Goal: Find specific page/section: Find specific page/section

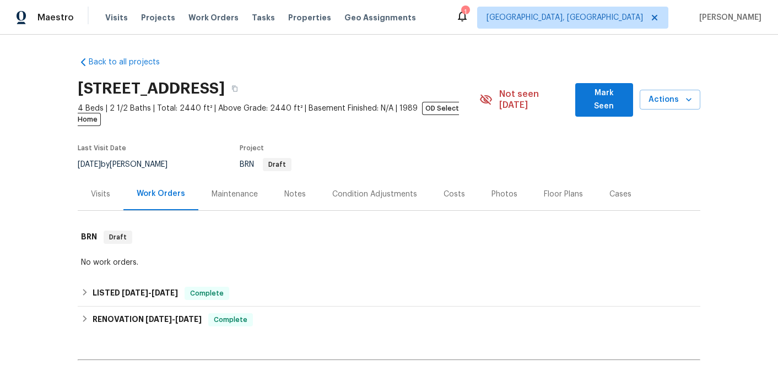
click at [98, 189] on div "Visits" at bounding box center [100, 194] width 19 height 11
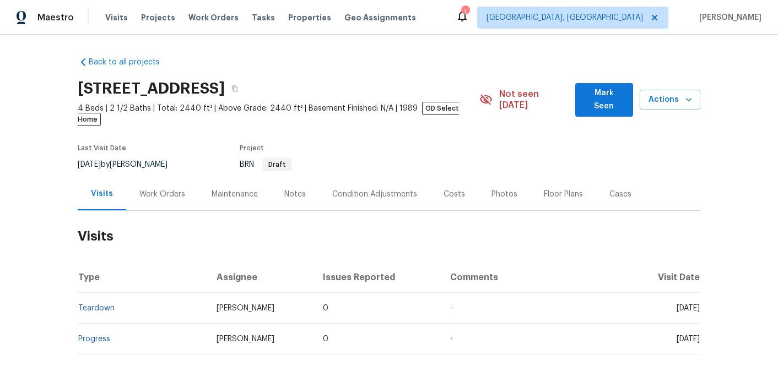
click at [248, 293] on td "[PERSON_NAME]" at bounding box center [261, 308] width 107 height 31
click at [518, 303] on td "-" at bounding box center [534, 308] width 187 height 31
click at [100, 301] on td "Teardown" at bounding box center [143, 308] width 130 height 31
click at [101, 305] on link "Teardown" at bounding box center [96, 309] width 36 height 8
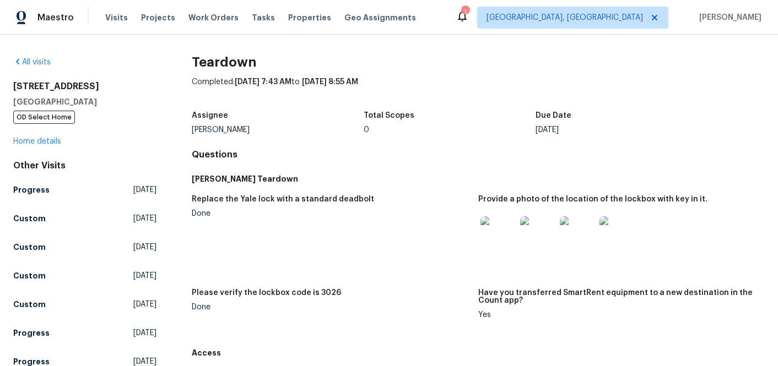
click at [502, 227] on img at bounding box center [497, 233] width 35 height 35
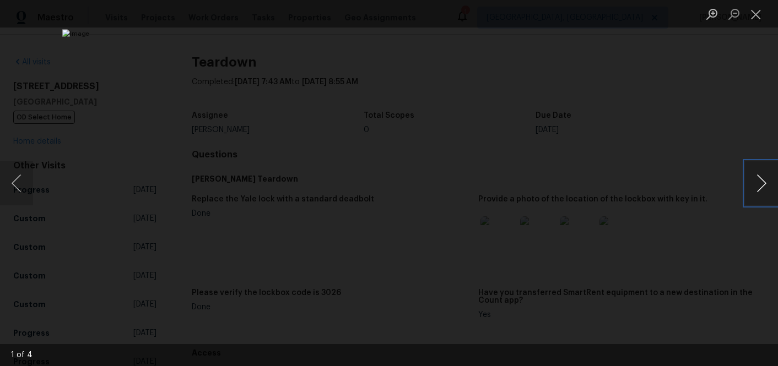
click at [760, 186] on button "Next image" at bounding box center [761, 183] width 33 height 44
click at [30, 180] on button "Previous image" at bounding box center [16, 183] width 33 height 44
click at [554, 111] on img "Lightbox" at bounding box center [388, 182] width 653 height 307
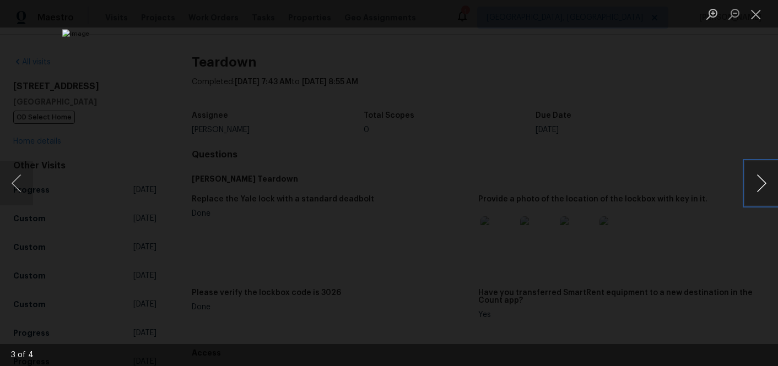
click at [760, 177] on button "Next image" at bounding box center [761, 183] width 33 height 44
click at [755, 14] on button "Close lightbox" at bounding box center [756, 13] width 22 height 19
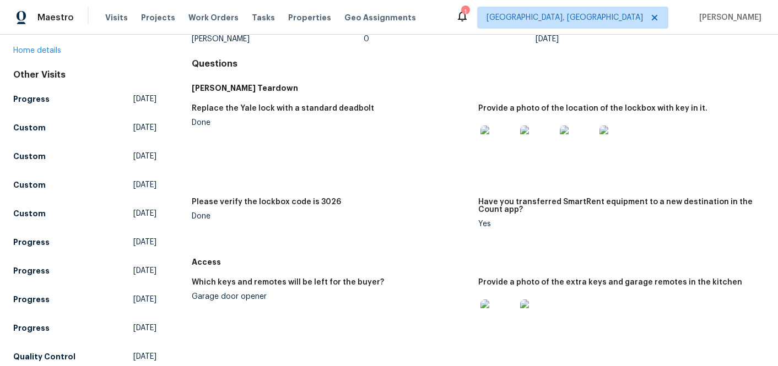
scroll to position [86, 0]
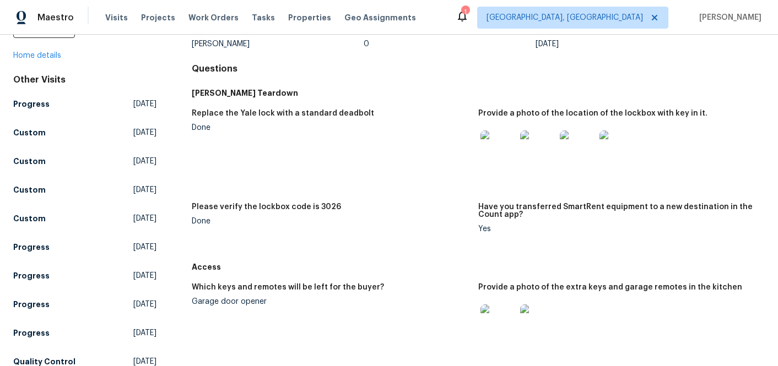
click at [496, 146] on img at bounding box center [497, 148] width 35 height 35
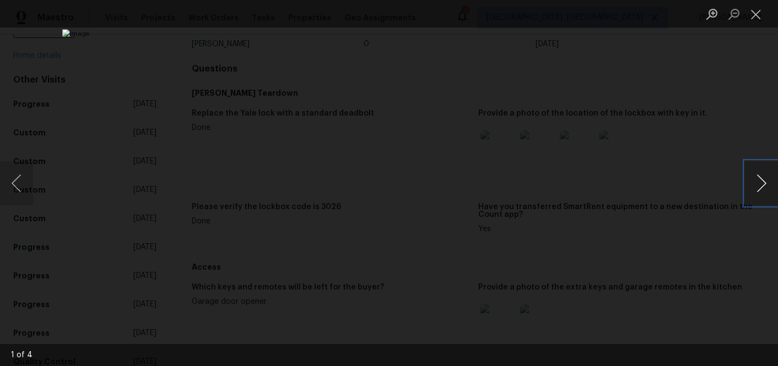
click at [760, 182] on button "Next image" at bounding box center [761, 183] width 33 height 44
click at [751, 178] on button "Next image" at bounding box center [761, 183] width 33 height 44
click at [398, 237] on img "Lightbox" at bounding box center [388, 182] width 653 height 307
